Goal: Information Seeking & Learning: Check status

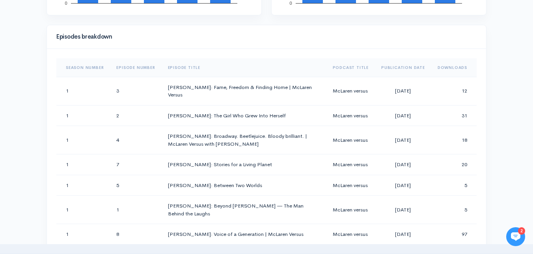
scroll to position [378, 0]
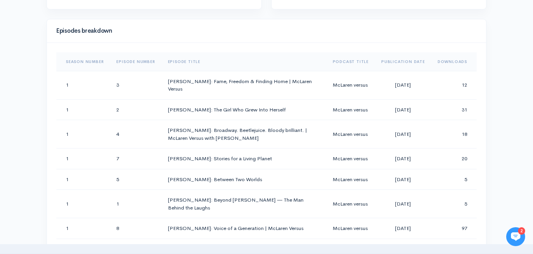
click at [452, 62] on th "Downloads" at bounding box center [454, 61] width 45 height 19
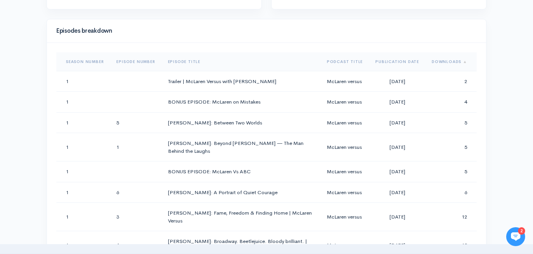
click at [451, 62] on th "Downloads" at bounding box center [451, 61] width 51 height 19
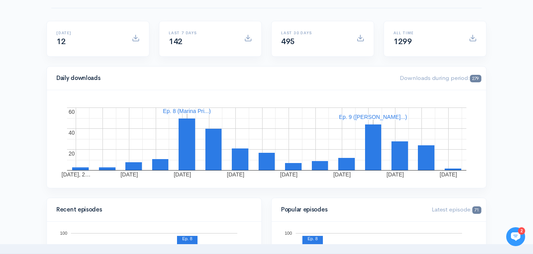
scroll to position [0, 0]
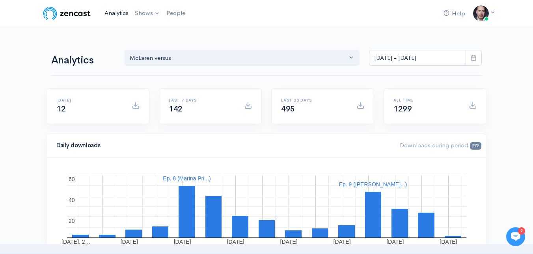
click at [122, 14] on link "Analytics" at bounding box center [116, 13] width 30 height 17
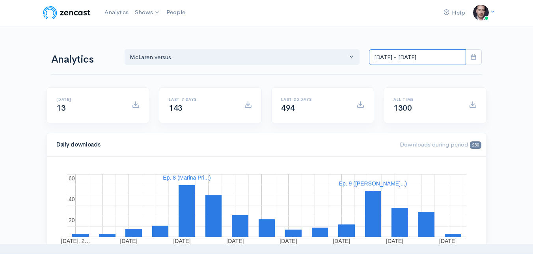
click at [453, 59] on input "[DATE] - [DATE]" at bounding box center [417, 57] width 97 height 16
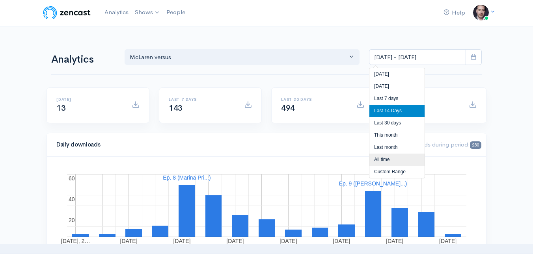
click at [387, 158] on li "All time" at bounding box center [397, 160] width 55 height 12
type input "[DATE] - [DATE]"
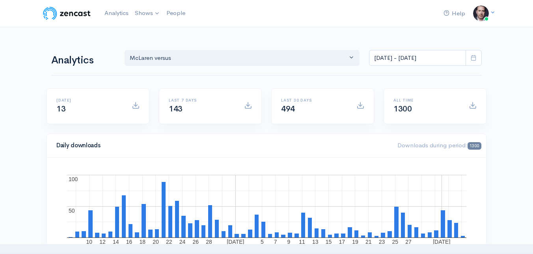
scroll to position [0, 0]
